Goal: Task Accomplishment & Management: Manage account settings

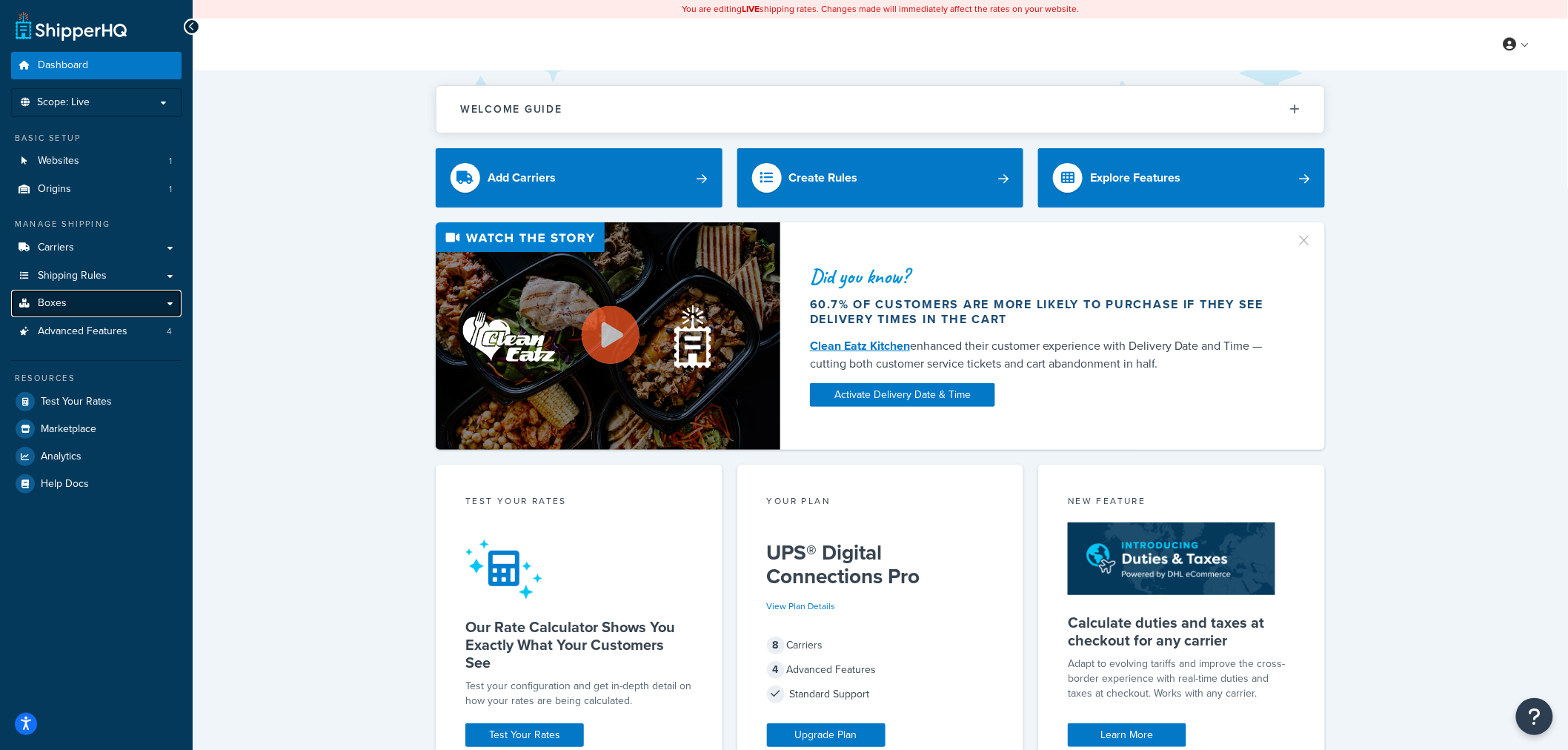
click at [95, 298] on link "Boxes" at bounding box center [96, 303] width 171 height 27
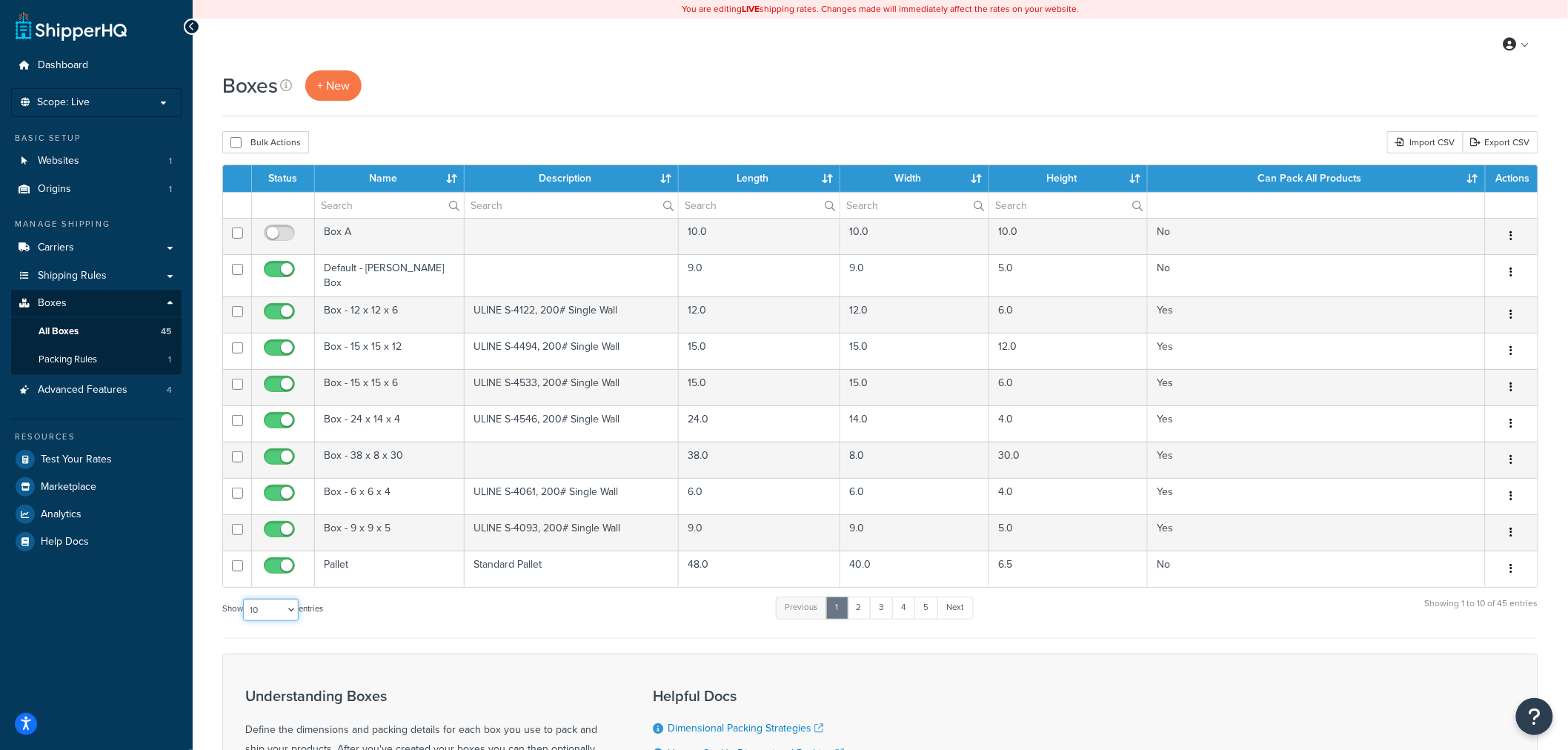
click at [267, 601] on select "10 15 25 50 100 1000" at bounding box center [271, 609] width 56 height 22
select select "1000"
click at [245, 598] on select "10 15 25 50 100 1000" at bounding box center [271, 609] width 56 height 22
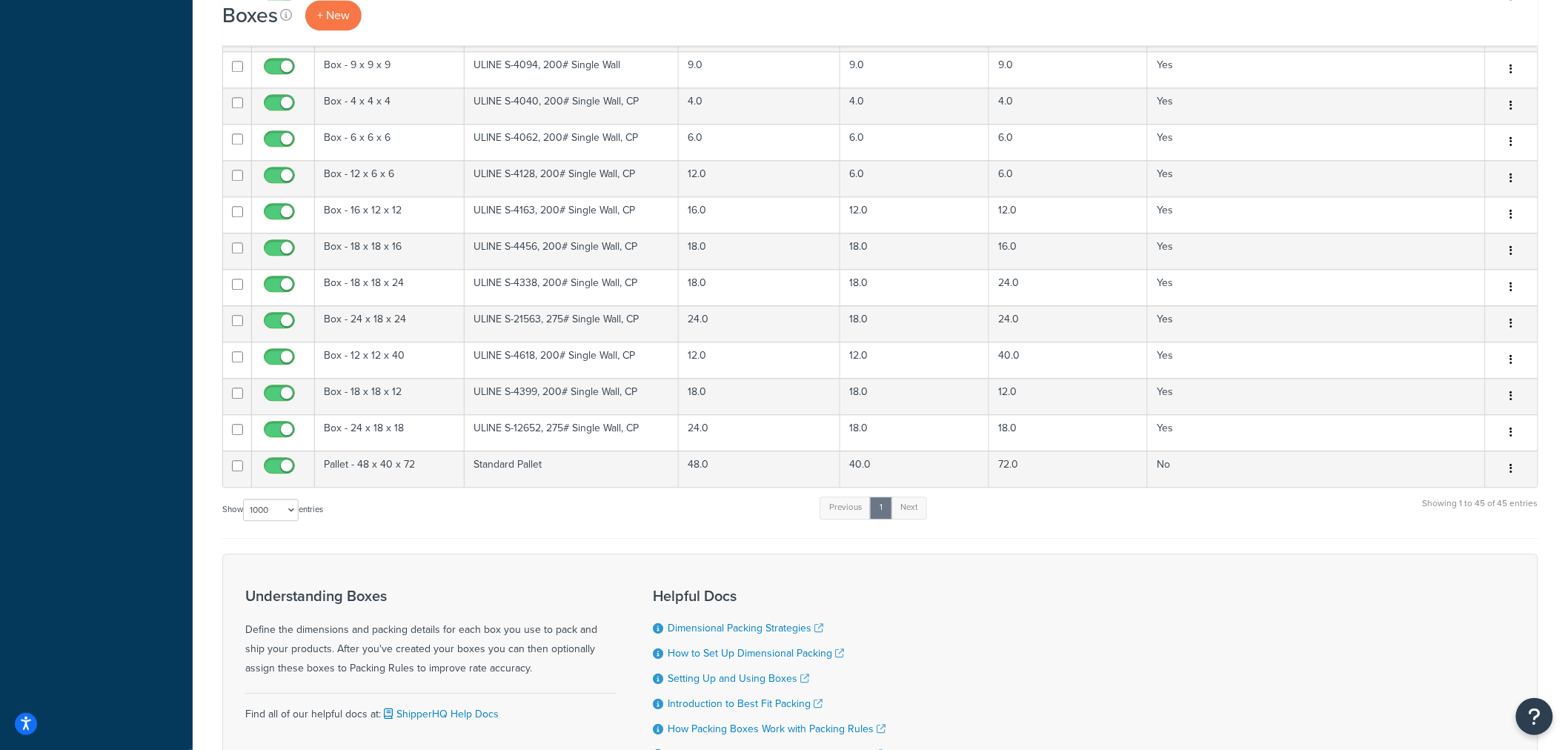
scroll to position [1398, 0]
